Goal: Register for event/course

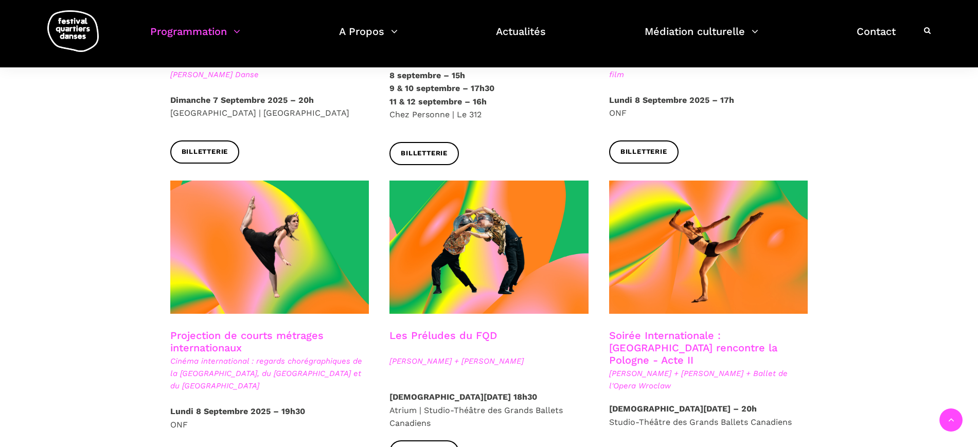
scroll to position [836, 0]
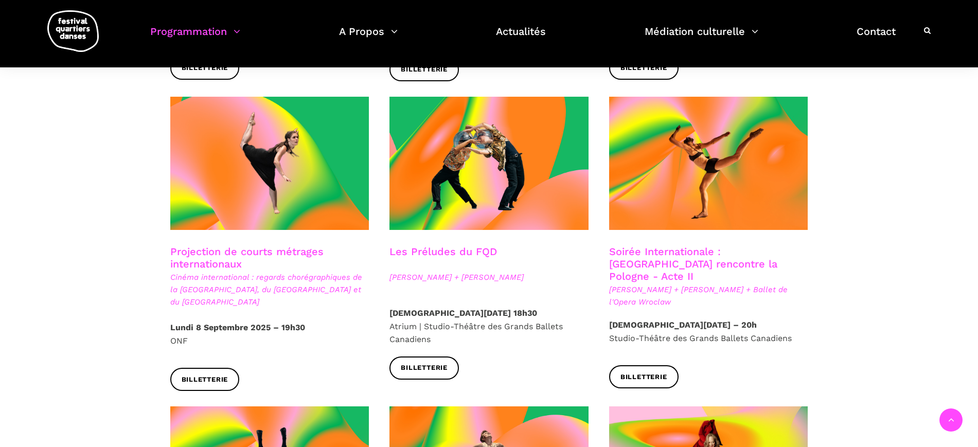
click at [485, 245] on link "Les Préludes du FQD" at bounding box center [442, 251] width 107 height 12
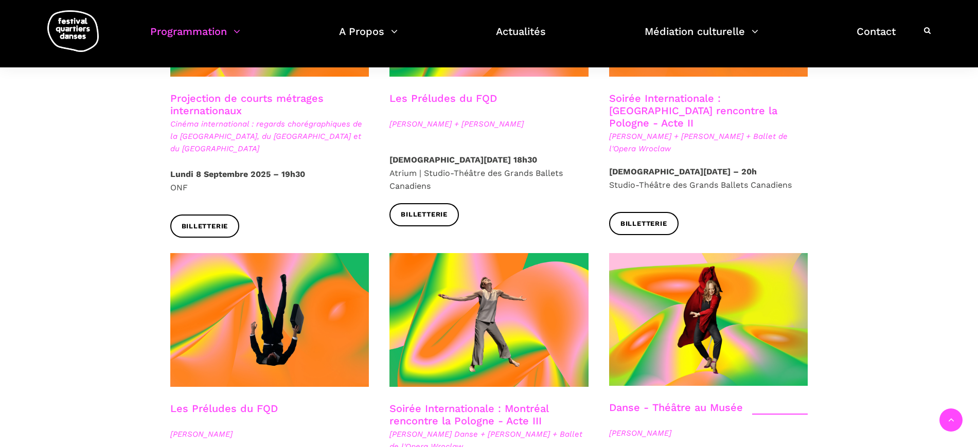
scroll to position [964, 0]
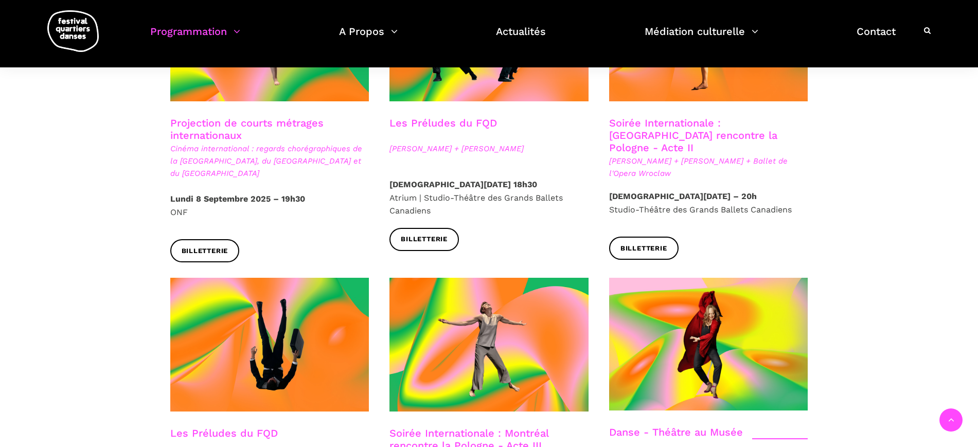
click at [677, 117] on link "Soirée Internationale : [GEOGRAPHIC_DATA] rencontre la Pologne - Acte II" at bounding box center [693, 135] width 168 height 37
click at [446, 117] on link "Les Préludes du FQD" at bounding box center [442, 123] width 107 height 12
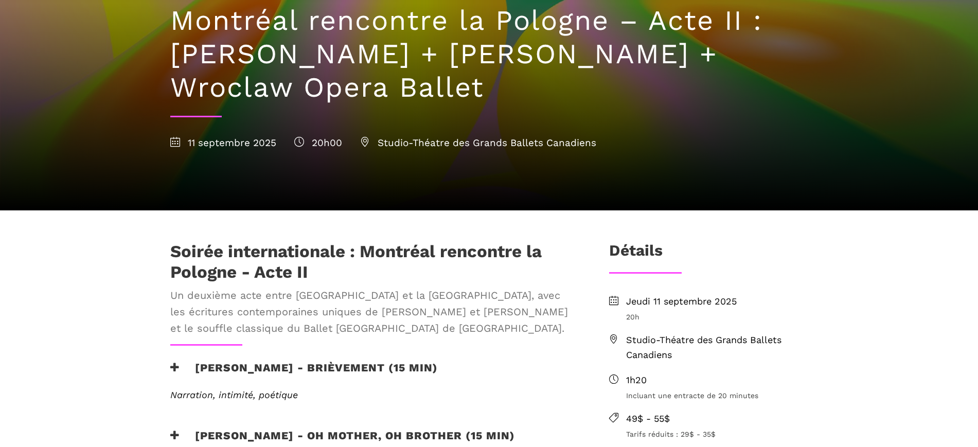
scroll to position [257, 0]
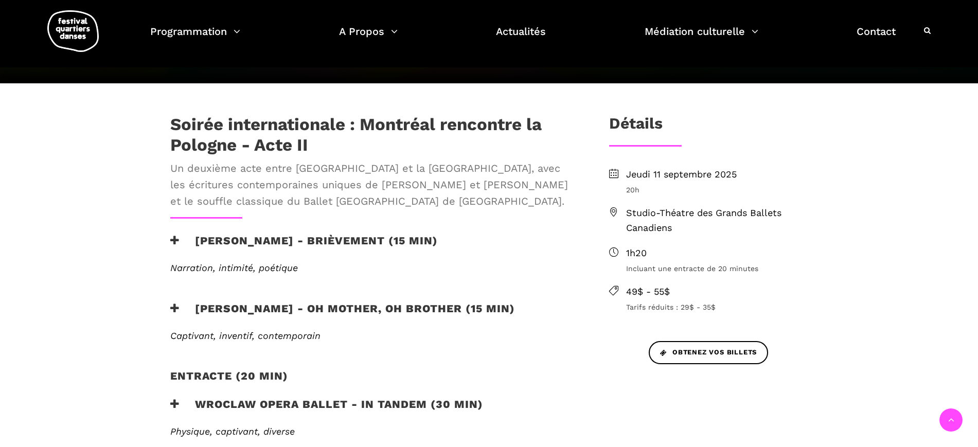
click at [340, 238] on h3 "Béatrice Larrivée - Brièvement (15 min)" at bounding box center [303, 247] width 267 height 26
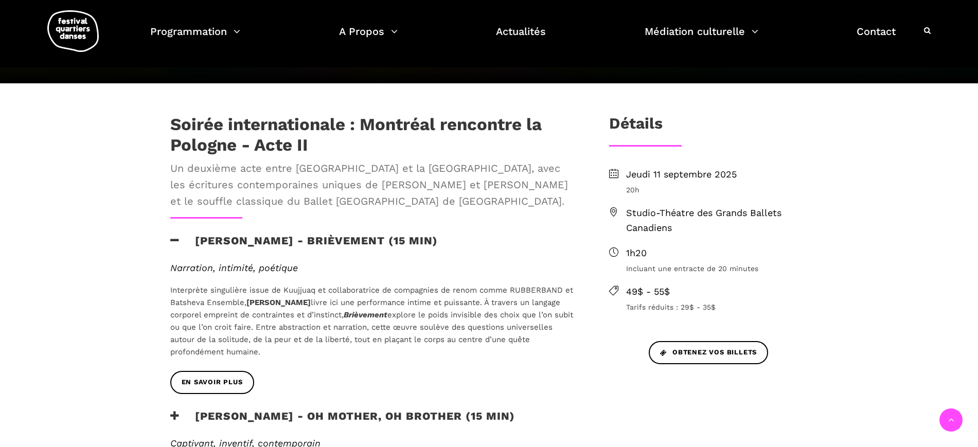
click at [376, 235] on h3 "Béatrice Larrivée - Brièvement (15 min)" at bounding box center [303, 247] width 267 height 26
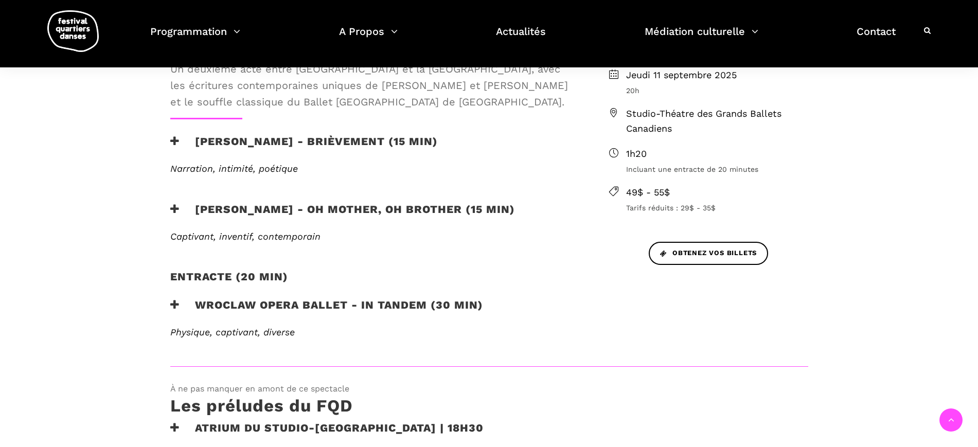
scroll to position [386, 0]
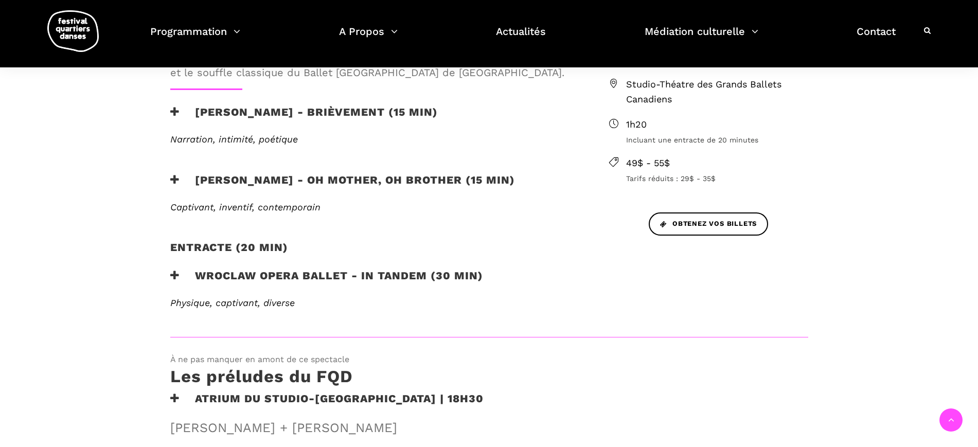
click at [385, 185] on h3 "Cai Glover - Oh mother, oh brother (15 min)" at bounding box center [342, 186] width 345 height 26
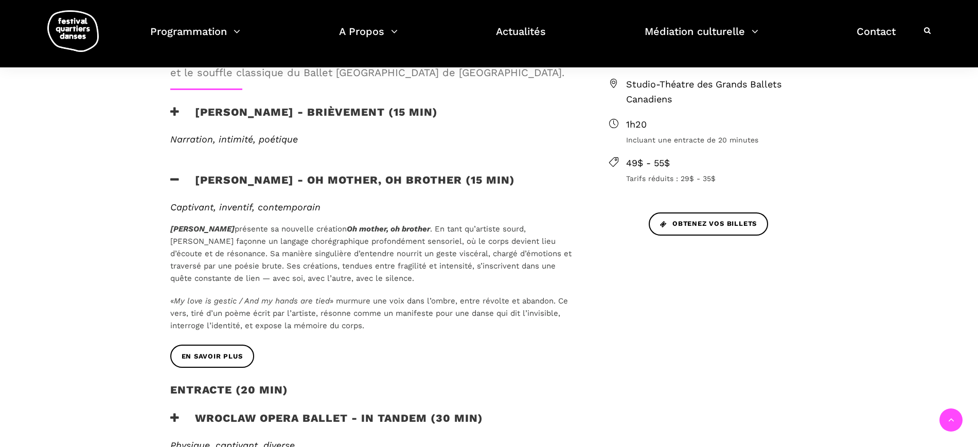
click at [386, 186] on h3 "Cai Glover - Oh mother, oh brother (15 min)" at bounding box center [342, 186] width 345 height 26
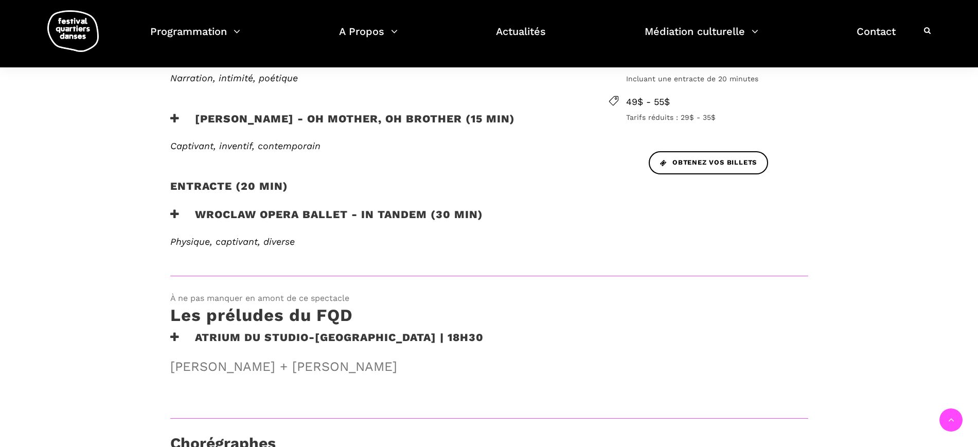
scroll to position [450, 0]
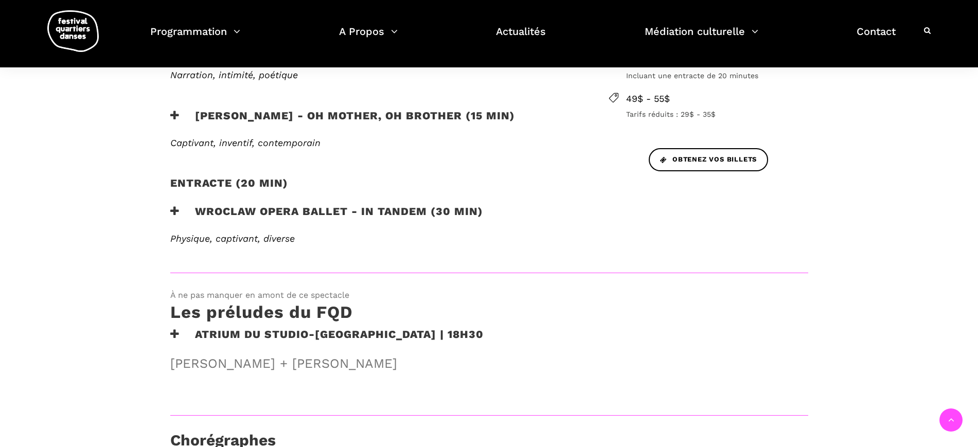
click at [370, 211] on h3 "Wroclaw Opera Ballet - In Tandem (30 min)" at bounding box center [326, 218] width 313 height 26
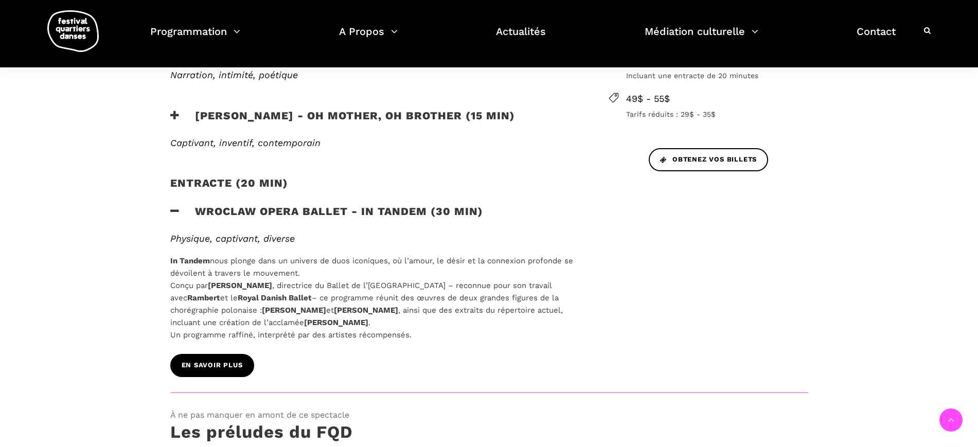
click at [227, 362] on span "EN SAVOIR PLUS" at bounding box center [212, 365] width 61 height 11
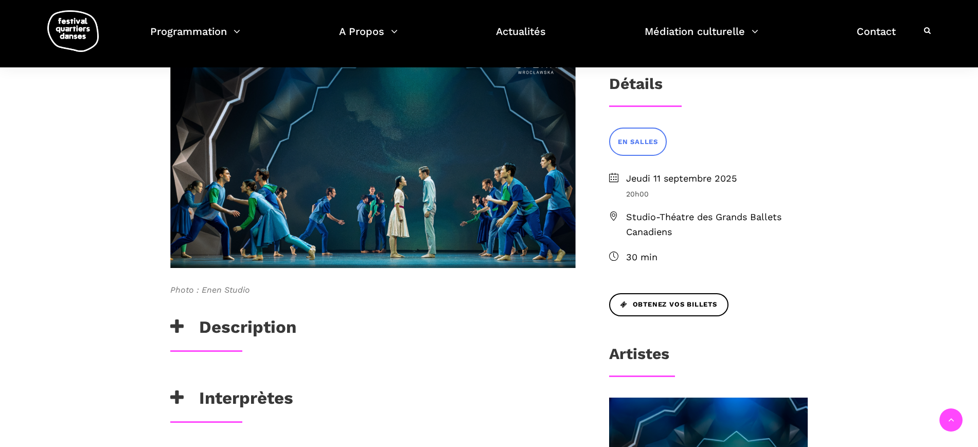
scroll to position [386, 0]
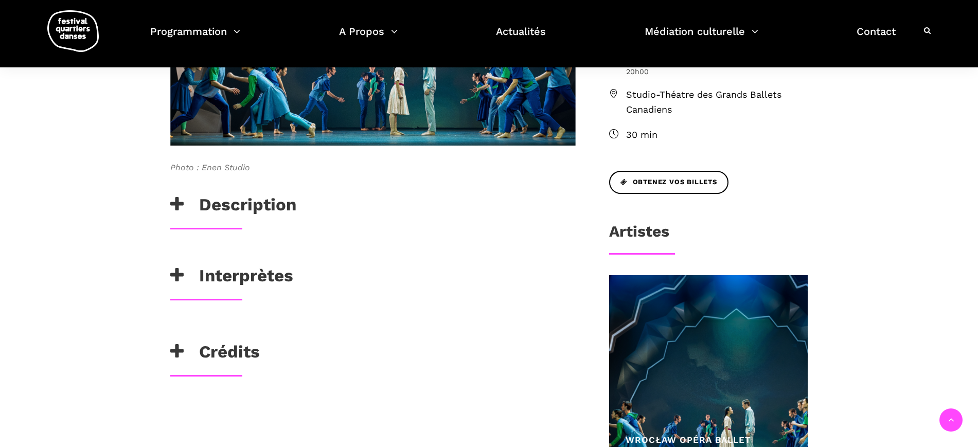
click at [222, 220] on div "Description" at bounding box center [373, 210] width 426 height 33
click at [225, 203] on h3 "Description" at bounding box center [233, 207] width 126 height 26
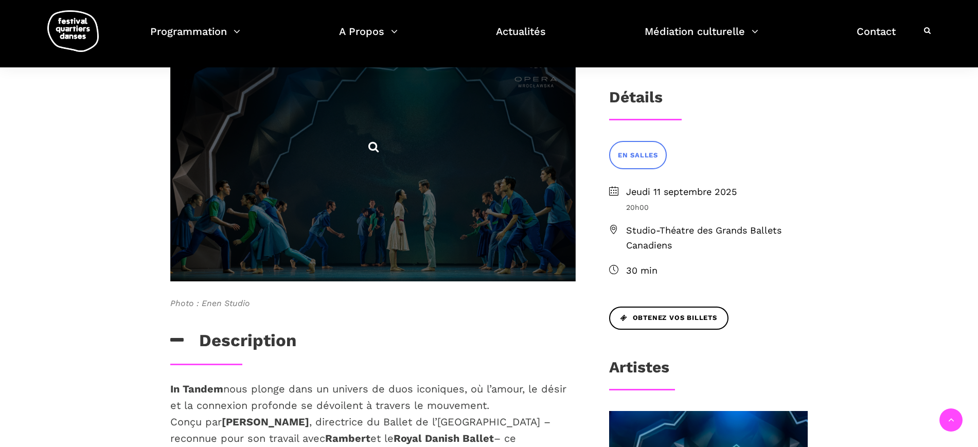
scroll to position [193, 0]
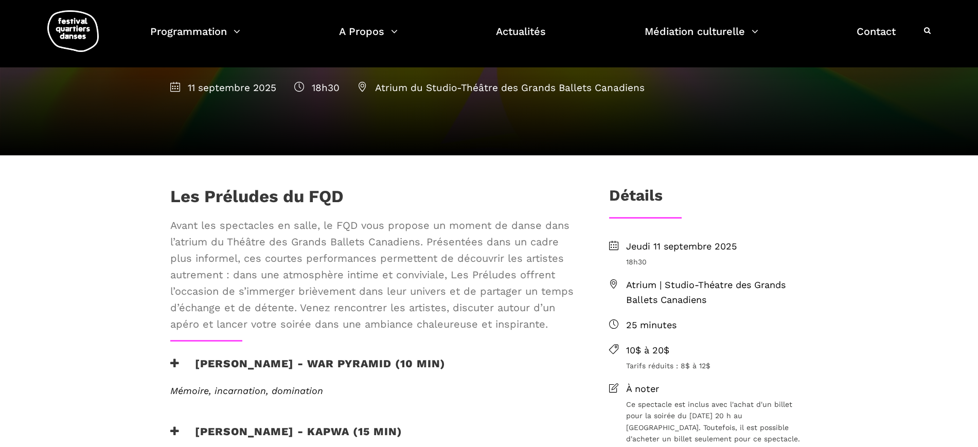
scroll to position [129, 0]
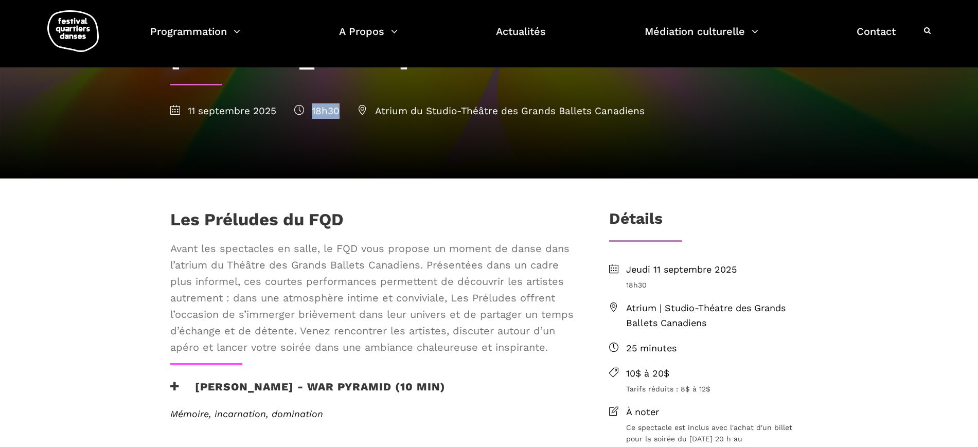
drag, startPoint x: 313, startPoint y: 109, endPoint x: 340, endPoint y: 115, distance: 27.9
click at [340, 115] on div "[DATE] 18h30 Atrium du Studio-Théâtre des Grands Ballets Canadiens" at bounding box center [489, 110] width 638 height 15
